Goal: Task Accomplishment & Management: Complete application form

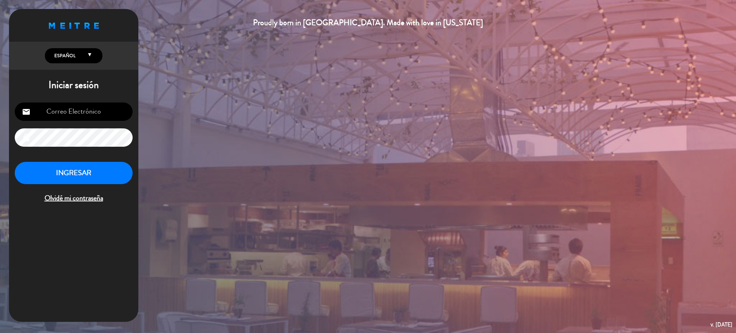
type input "[EMAIL_ADDRESS][DOMAIN_NAME]"
click at [66, 178] on button "INGRESAR" at bounding box center [74, 173] width 118 height 23
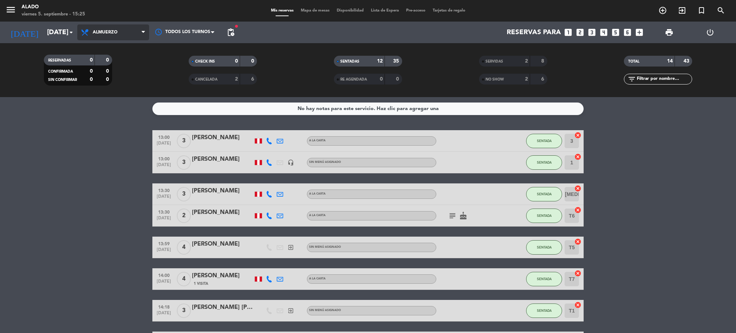
click at [111, 32] on span "Almuerzo" at bounding box center [105, 32] width 25 height 5
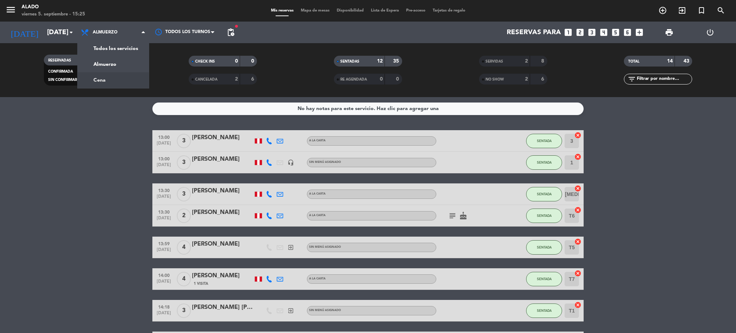
click at [118, 83] on div "menu Alado [DATE] 5. septiembre - 15:25 Mis reservas Mapa de mesas Disponibilid…" at bounding box center [368, 48] width 736 height 97
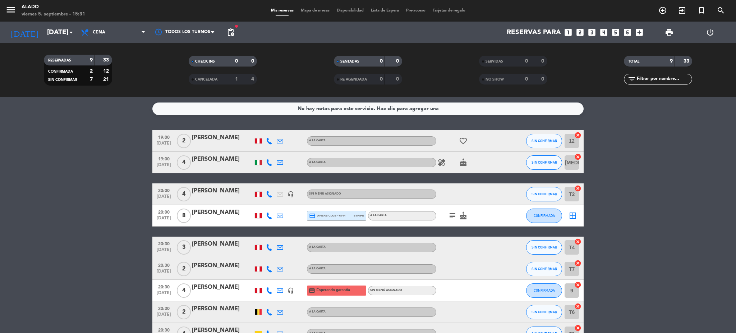
scroll to position [47, 0]
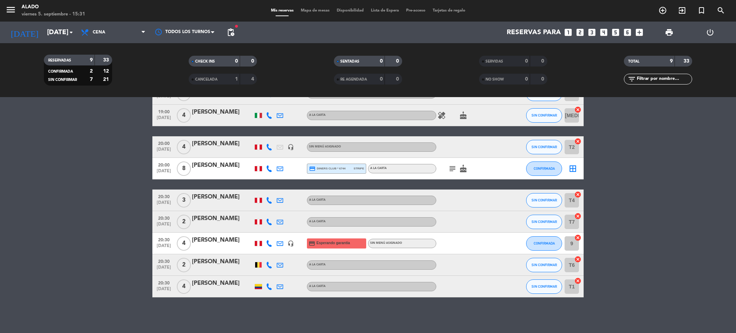
click at [455, 169] on icon "subject" at bounding box center [452, 168] width 9 height 9
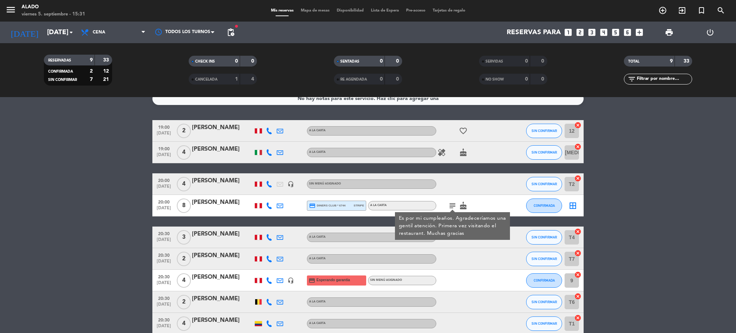
scroll to position [0, 0]
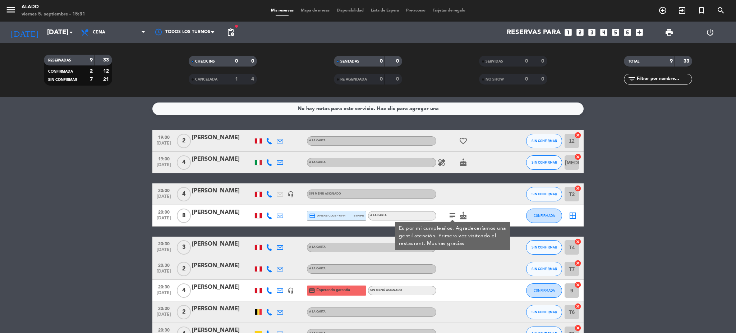
click at [572, 215] on icon "border_all" at bounding box center [572, 215] width 9 height 9
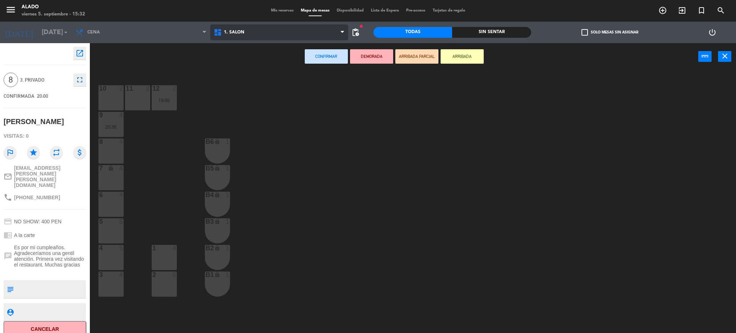
click at [244, 32] on span "1. Salón" at bounding box center [234, 32] width 20 height 5
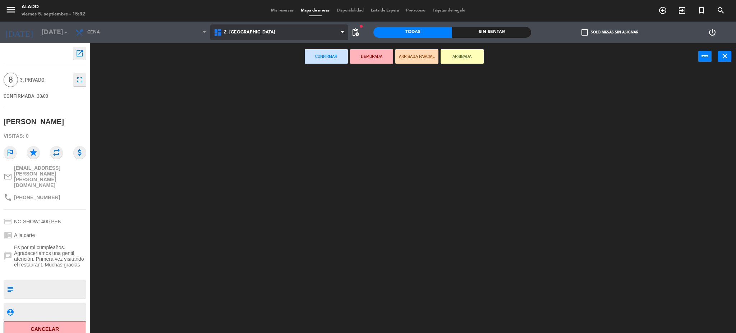
click at [254, 65] on ng-component "menu Alado [DATE] 5. septiembre - 15:32 Mis reservas Mapa de mesas Disponibilid…" at bounding box center [368, 167] width 736 height 335
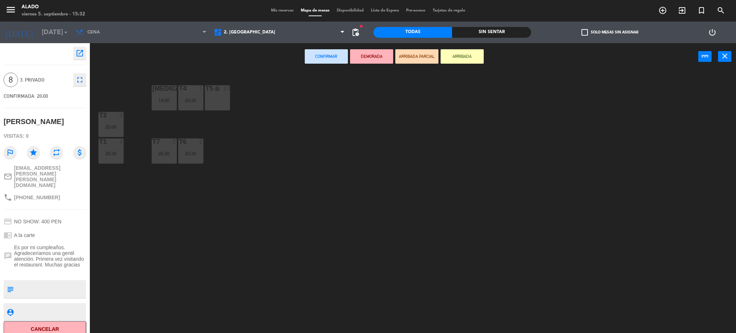
click at [225, 91] on div "10" at bounding box center [226, 88] width 7 height 6
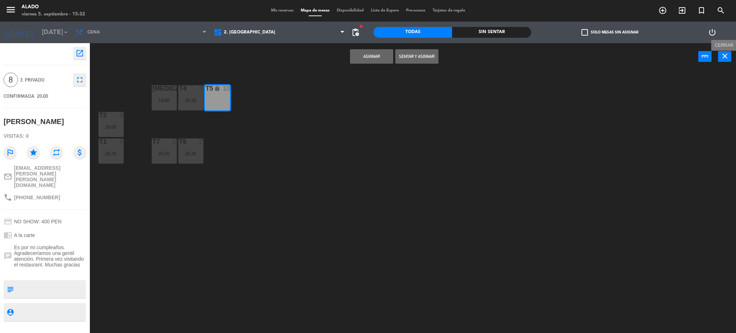
click at [725, 55] on icon "close" at bounding box center [724, 56] width 9 height 9
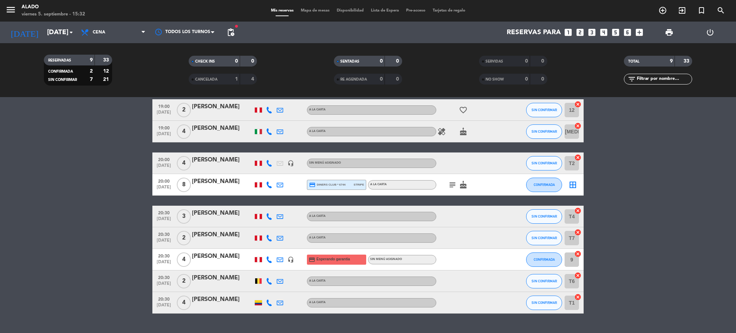
scroll to position [47, 0]
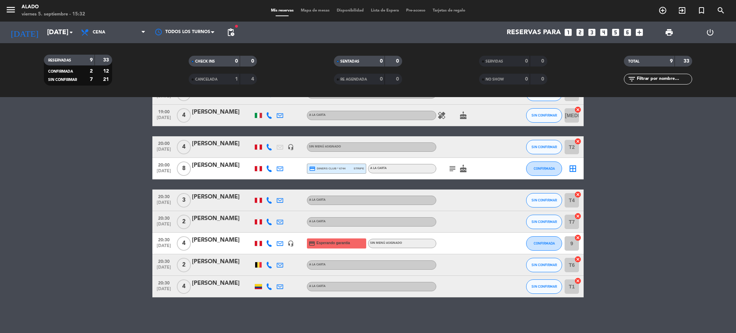
click at [581, 259] on icon "cancel" at bounding box center [577, 258] width 7 height 7
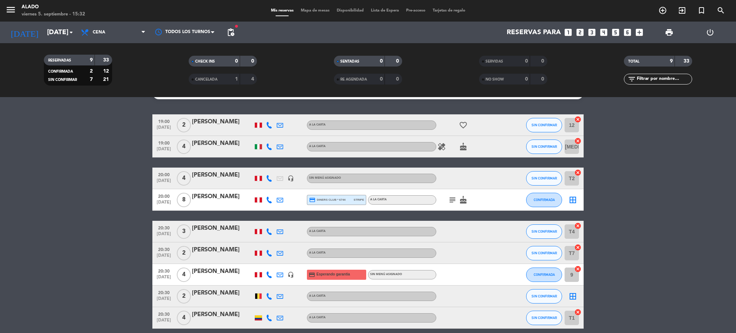
scroll to position [0, 0]
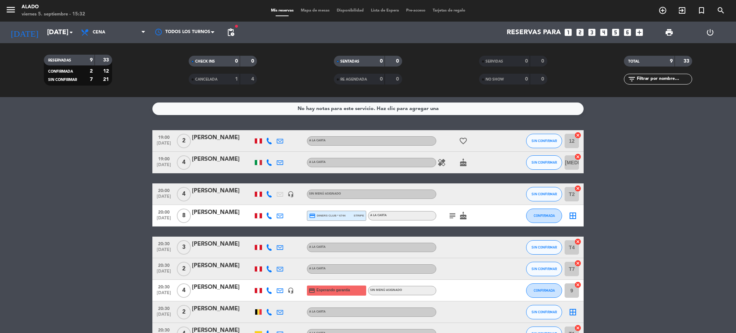
click at [571, 213] on icon "border_all" at bounding box center [572, 215] width 9 height 9
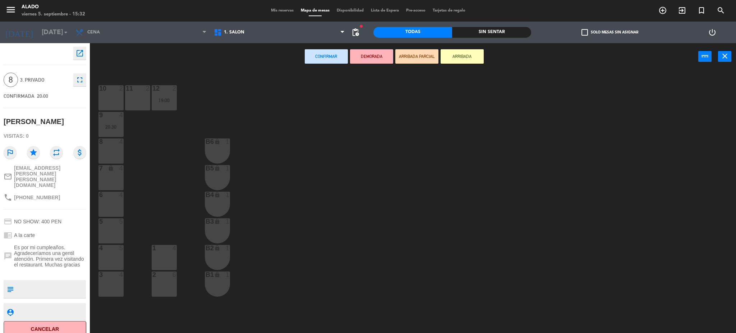
click at [236, 41] on div "1. Salón 2. Terraza 3. Mezzanine 1. Salón 1. Salón 2. Terraza 3. [GEOGRAPHIC_DA…" at bounding box center [279, 33] width 138 height 22
click at [239, 39] on span "1. Salón" at bounding box center [279, 32] width 138 height 16
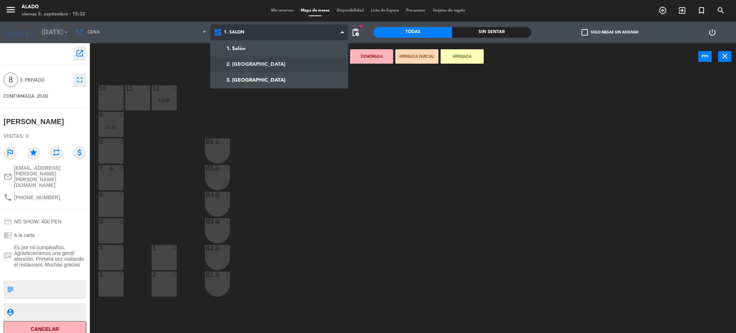
click at [240, 63] on ng-component "menu Alado [DATE] 5. septiembre - 15:32 Mis reservas Mapa de mesas Disponibilid…" at bounding box center [368, 167] width 736 height 335
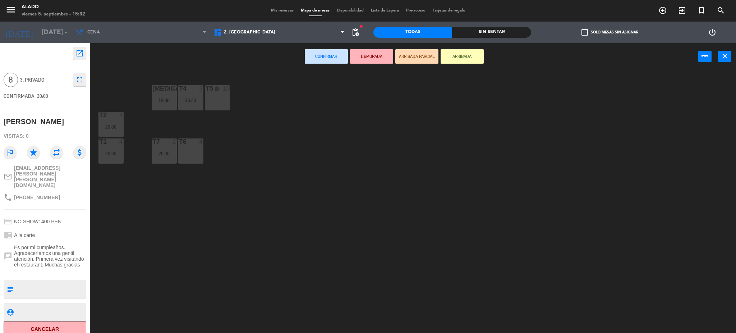
click at [221, 93] on div "T5 lock 10" at bounding box center [217, 97] width 25 height 25
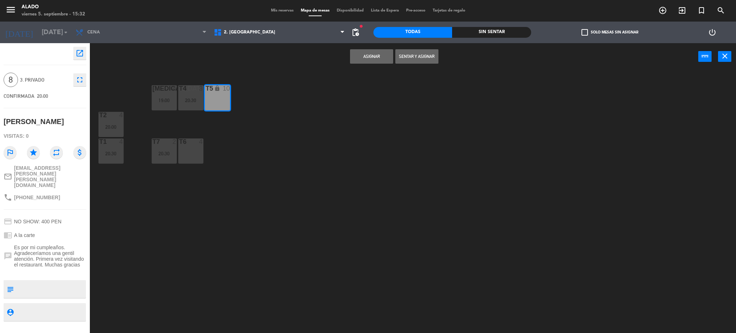
drag, startPoint x: 196, startPoint y: 150, endPoint x: 250, endPoint y: 131, distance: 56.9
click at [193, 149] on div "T6 4" at bounding box center [190, 150] width 25 height 25
click at [359, 55] on button "Asignar" at bounding box center [371, 56] width 43 height 14
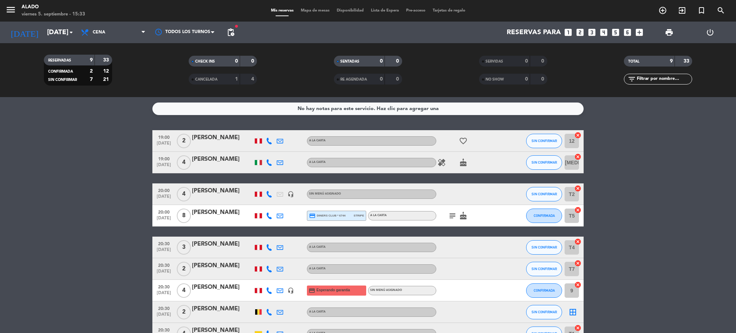
click at [577, 187] on icon "cancel" at bounding box center [577, 188] width 7 height 7
click at [576, 193] on icon "border_all" at bounding box center [572, 194] width 9 height 9
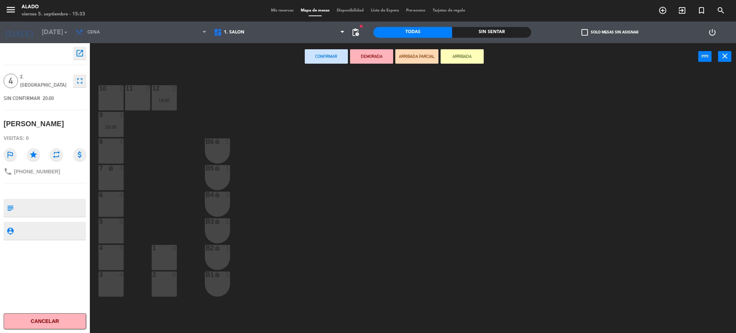
click at [105, 255] on div "4 5" at bounding box center [110, 257] width 25 height 25
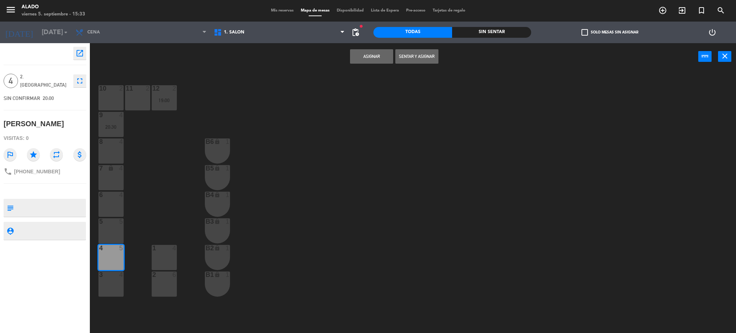
click at [376, 57] on button "Asignar" at bounding box center [371, 56] width 43 height 14
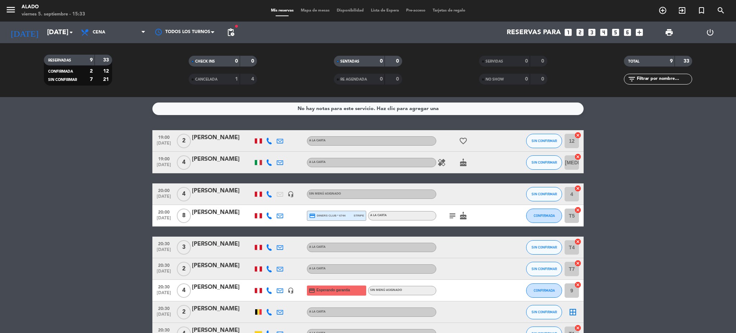
scroll to position [47, 0]
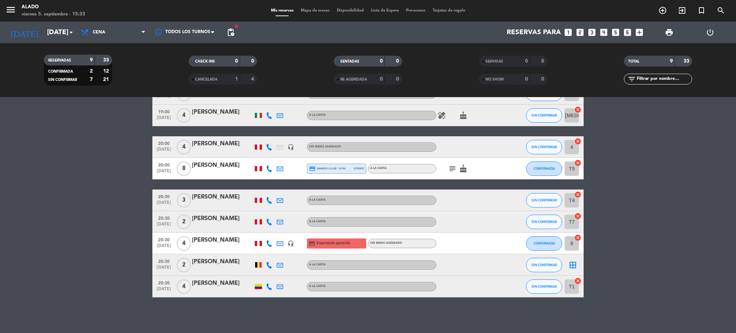
click at [577, 235] on icon "cancel" at bounding box center [577, 237] width 7 height 7
click at [573, 244] on icon "border_all" at bounding box center [572, 243] width 9 height 9
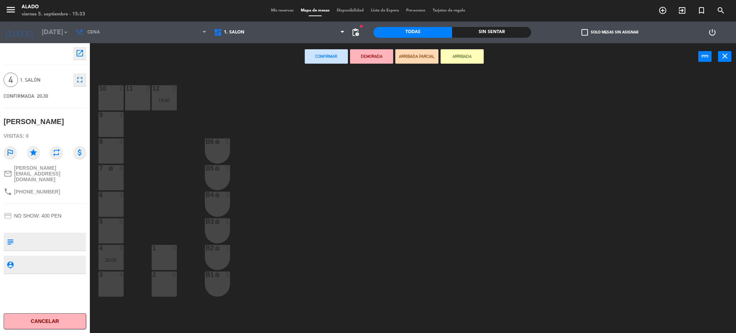
click at [122, 288] on div "3 4" at bounding box center [110, 283] width 25 height 25
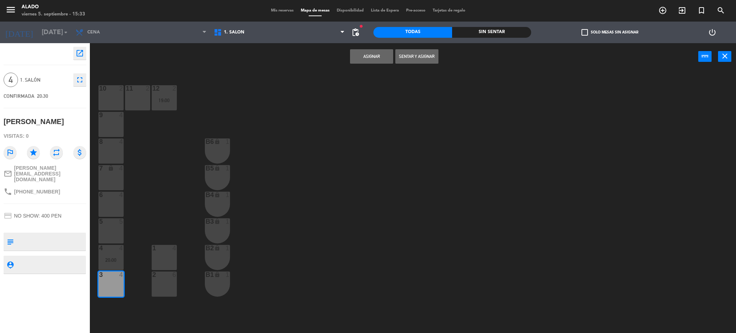
click at [379, 59] on button "Asignar" at bounding box center [371, 56] width 43 height 14
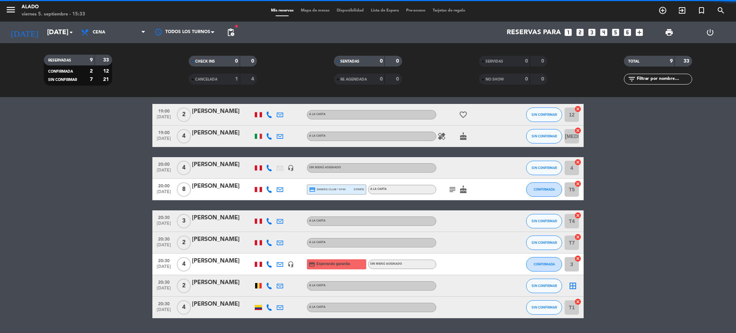
scroll to position [47, 0]
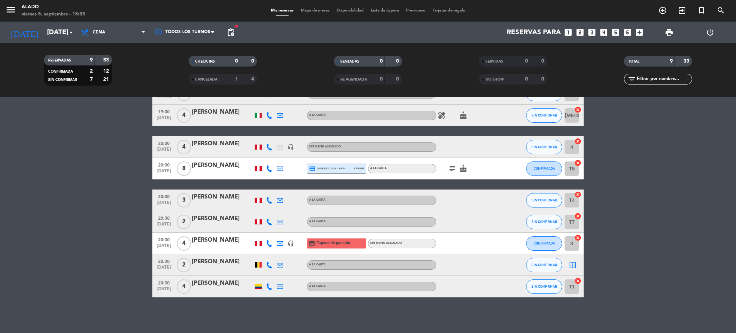
click at [574, 263] on icon "border_all" at bounding box center [572, 264] width 9 height 9
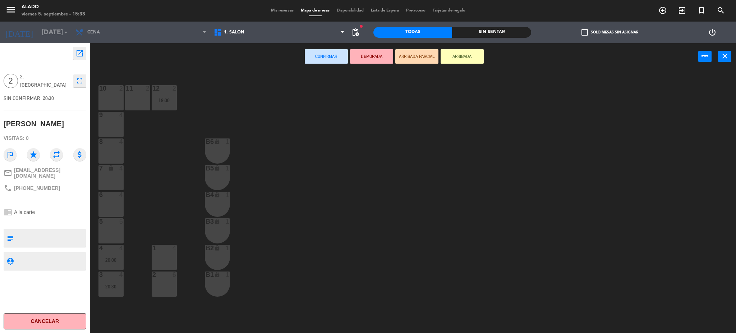
click at [114, 206] on div "6 4" at bounding box center [110, 203] width 25 height 25
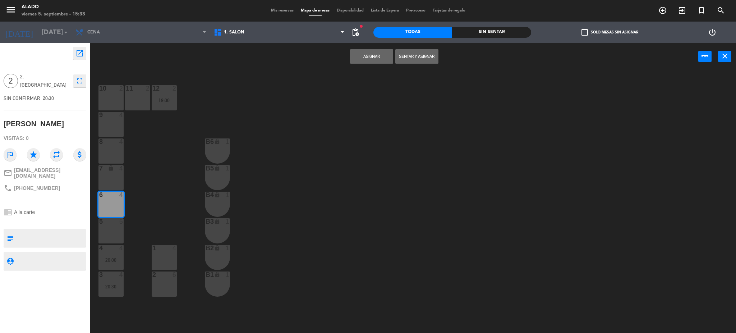
click at [362, 57] on button "Asignar" at bounding box center [371, 56] width 43 height 14
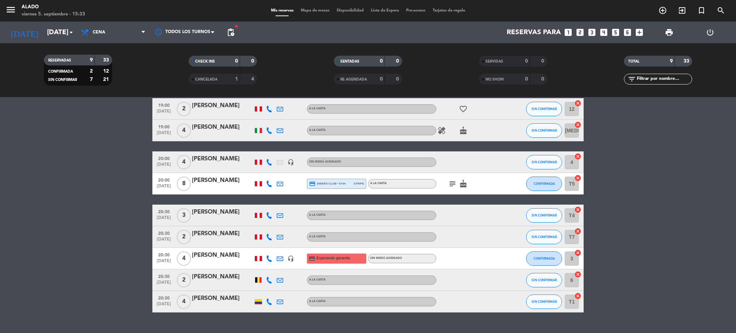
scroll to position [47, 0]
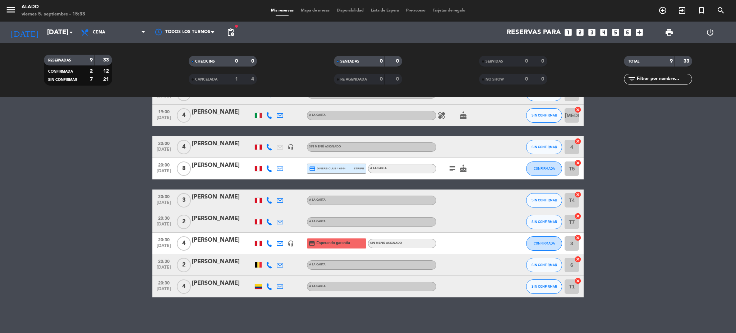
click at [453, 169] on icon "subject" at bounding box center [452, 168] width 9 height 9
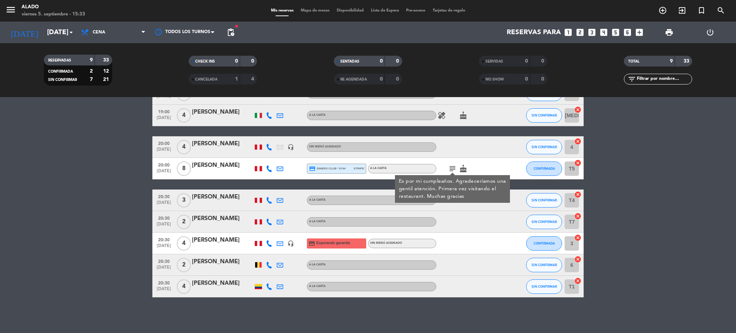
click at [628, 167] on bookings-row "19:00 [DATE] 2 [PERSON_NAME] A la carta favorite_border SIN CONFIRMAR 12 cancel…" at bounding box center [368, 190] width 736 height 214
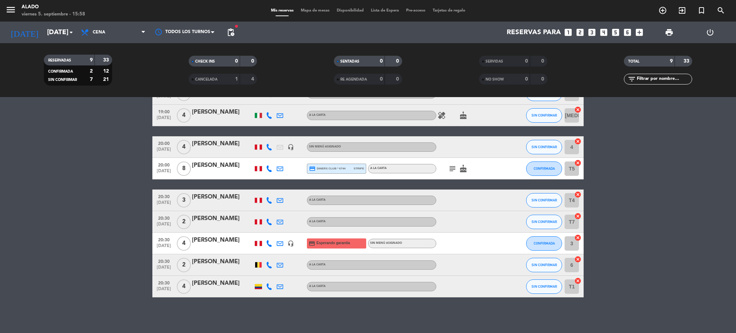
scroll to position [0, 0]
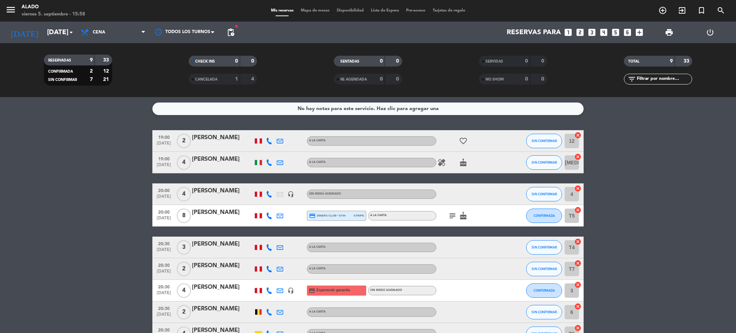
click at [455, 213] on icon "subject" at bounding box center [452, 215] width 9 height 9
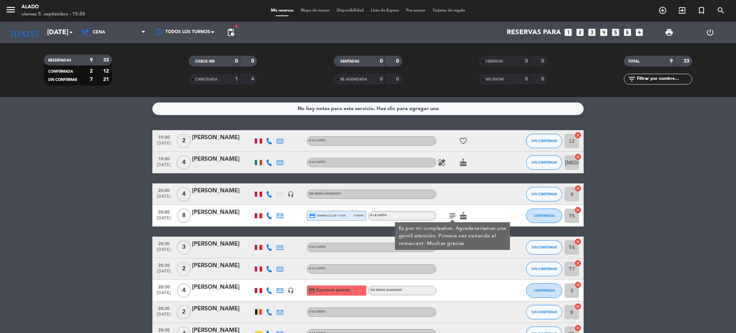
click at [455, 213] on icon "subject" at bounding box center [452, 215] width 9 height 9
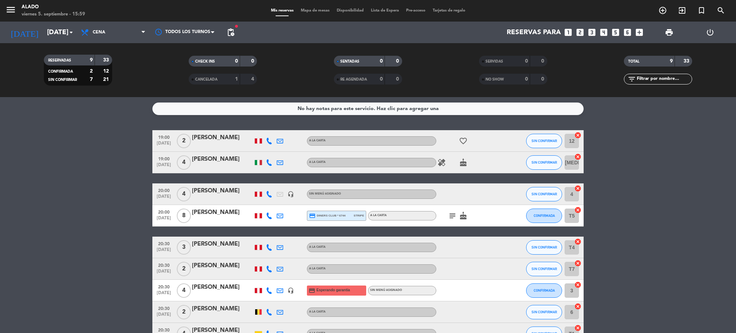
click at [700, 198] on bookings-row "19:00 [DATE] 2 [PERSON_NAME] A la carta favorite_border SIN CONFIRMAR 12 cancel…" at bounding box center [368, 237] width 736 height 214
click at [463, 138] on icon "favorite_border" at bounding box center [463, 141] width 9 height 9
click at [462, 163] on icon "cake" at bounding box center [463, 162] width 9 height 9
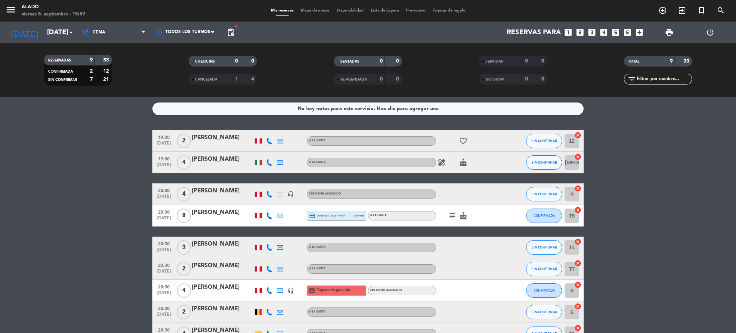
click at [442, 165] on icon "healing" at bounding box center [441, 162] width 9 height 9
click at [442, 163] on icon "healing" at bounding box center [441, 162] width 9 height 9
click at [452, 214] on icon "subject" at bounding box center [452, 215] width 9 height 9
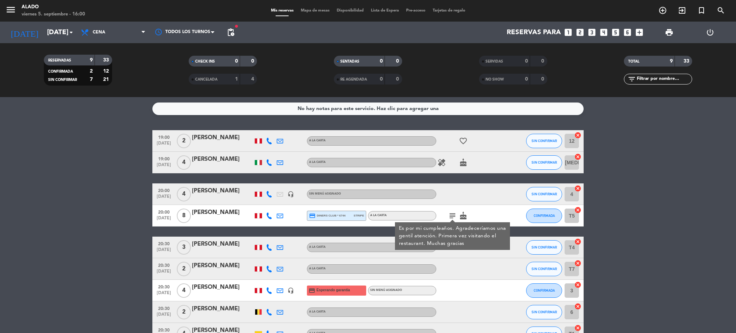
click at [452, 214] on icon "subject" at bounding box center [452, 215] width 9 height 9
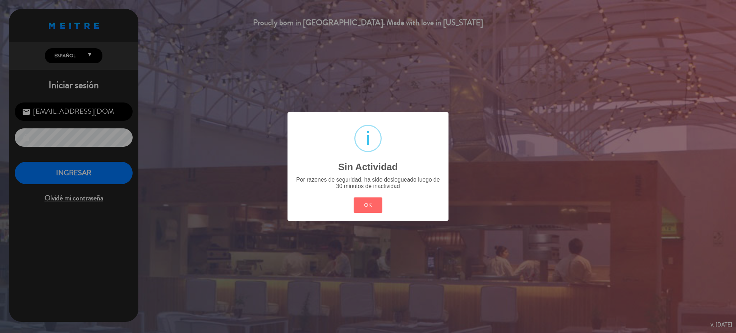
click at [370, 213] on div "OK Cancel" at bounding box center [368, 205] width 32 height 19
click at [353, 207] on div "? ! i Sin Actividad × Por razones de seguridad, ha sido deslogueado luego de 30…" at bounding box center [367, 166] width 161 height 108
click at [367, 203] on button "OK" at bounding box center [367, 204] width 29 height 15
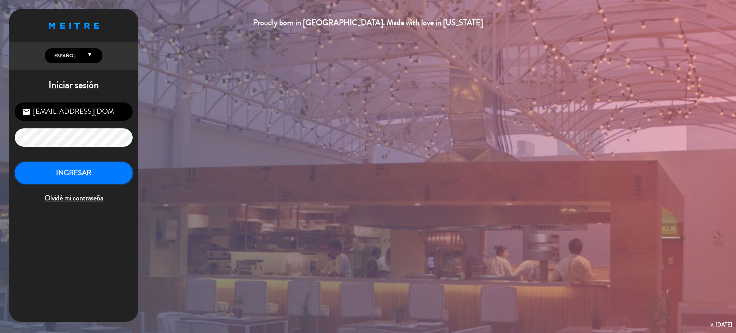
click at [60, 171] on button "INGRESAR" at bounding box center [74, 173] width 118 height 23
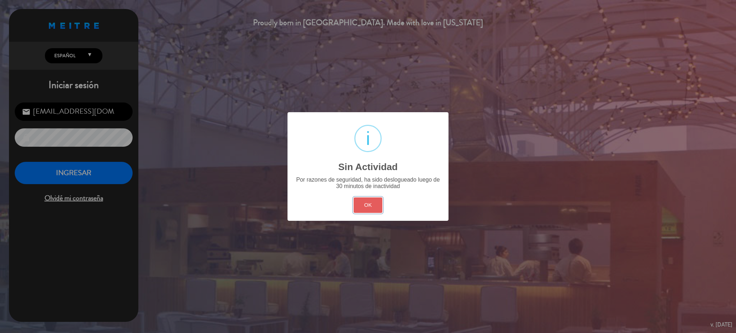
click at [366, 201] on button "OK" at bounding box center [367, 204] width 29 height 15
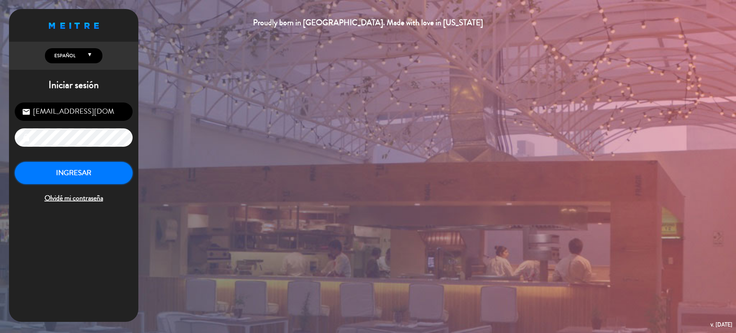
click at [106, 183] on button "INGRESAR" at bounding box center [74, 173] width 118 height 23
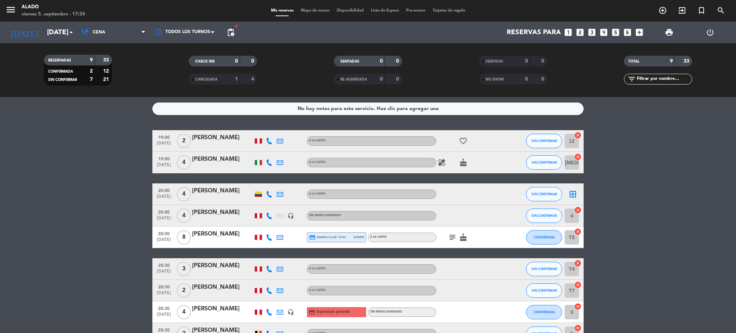
click at [627, 34] on icon "looks_6" at bounding box center [627, 32] width 9 height 9
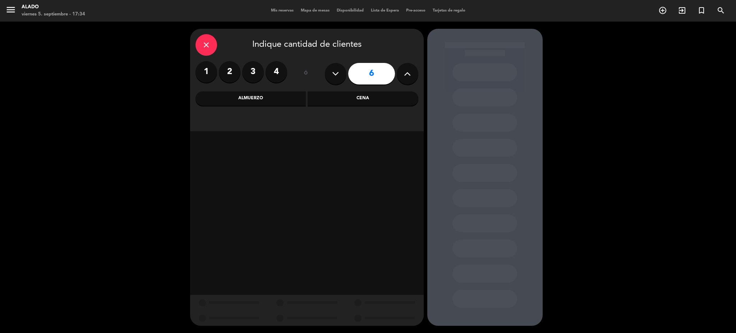
click at [378, 99] on div "Cena" at bounding box center [363, 98] width 111 height 14
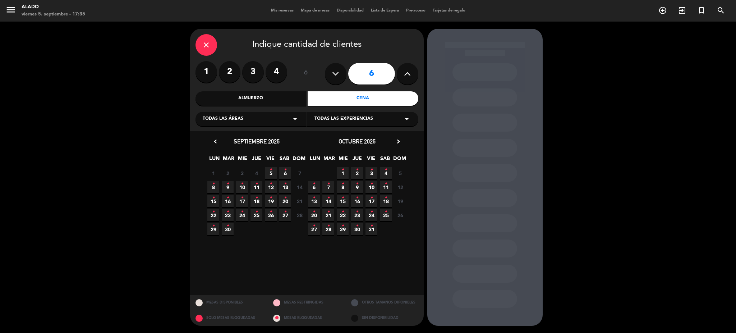
click at [273, 174] on span "5 •" at bounding box center [271, 173] width 12 height 12
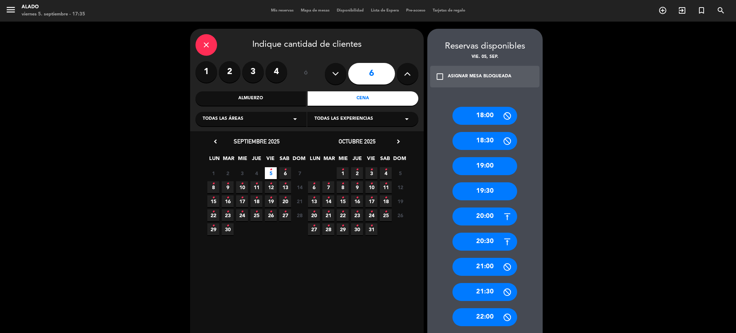
click at [491, 218] on div "20:00" at bounding box center [484, 216] width 65 height 18
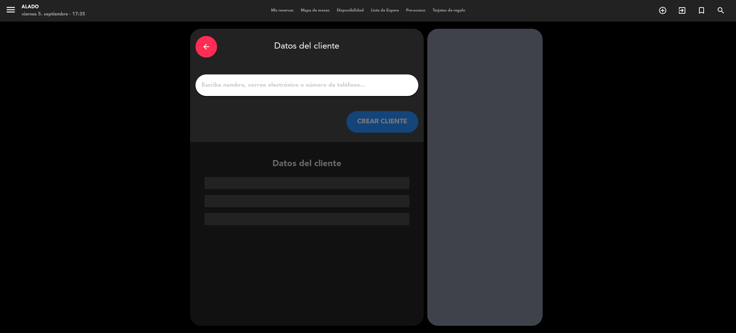
click at [295, 80] on input "1" at bounding box center [307, 85] width 212 height 10
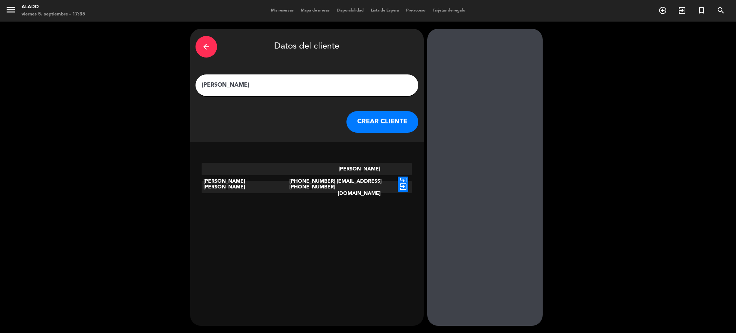
type input "[PERSON_NAME]"
click at [401, 176] on icon "exit_to_app" at bounding box center [403, 180] width 10 height 9
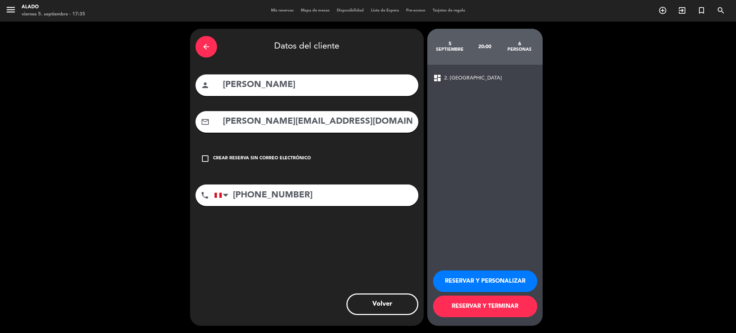
click at [512, 315] on button "RESERVAR Y TERMINAR" at bounding box center [485, 306] width 104 height 22
